Goal: Task Accomplishment & Management: Complete application form

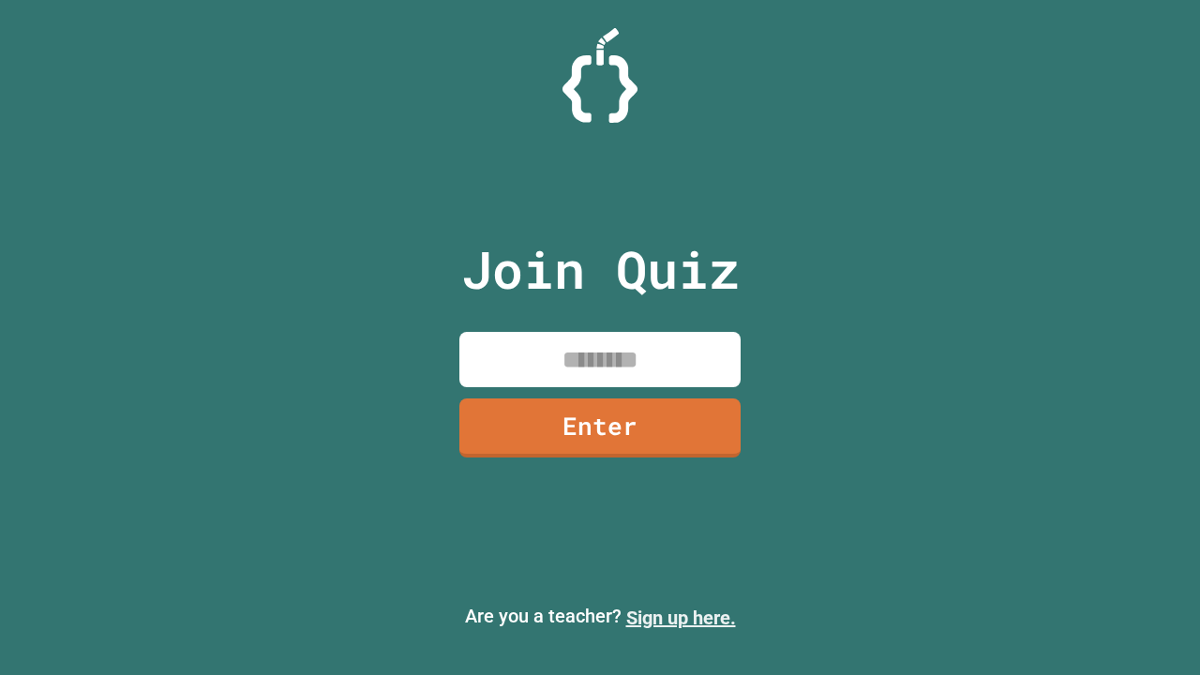
click at [681, 618] on link "Sign up here." at bounding box center [681, 618] width 110 height 23
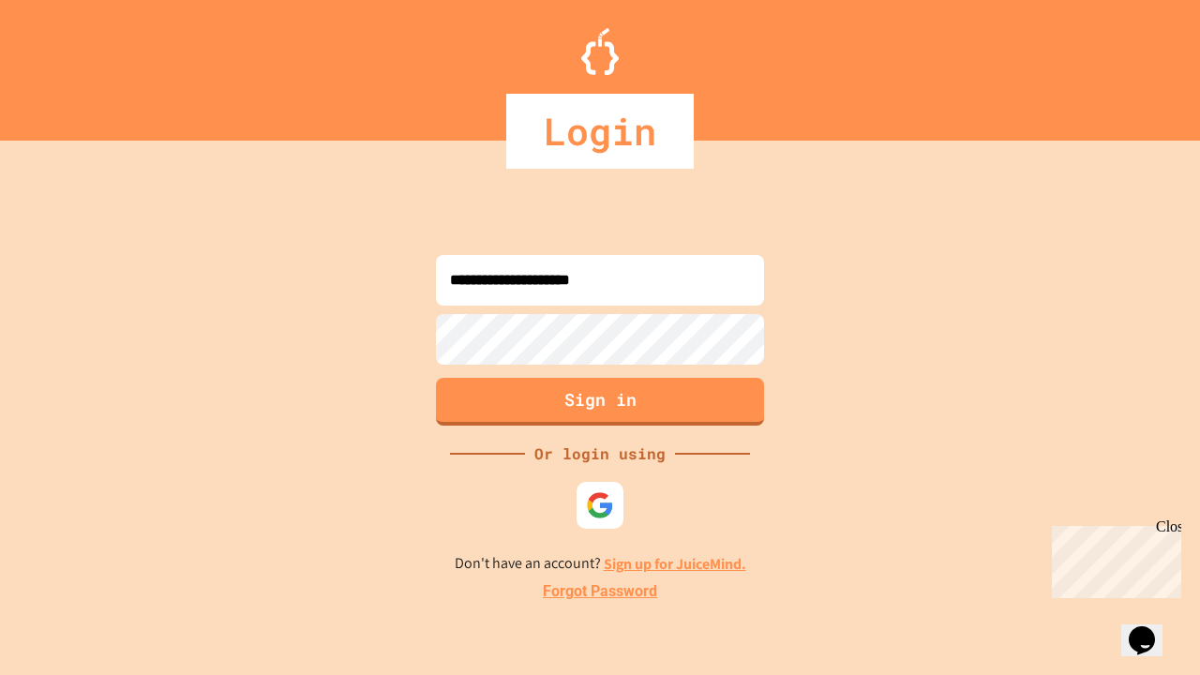
type input "**********"
